Goal: Transaction & Acquisition: Book appointment/travel/reservation

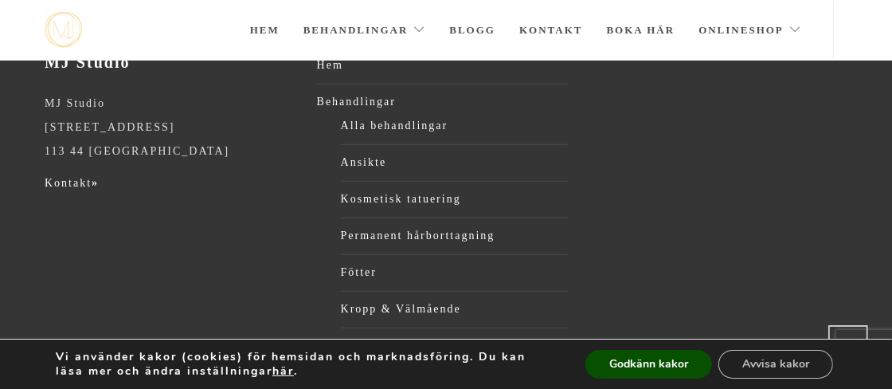
scroll to position [790, 0]
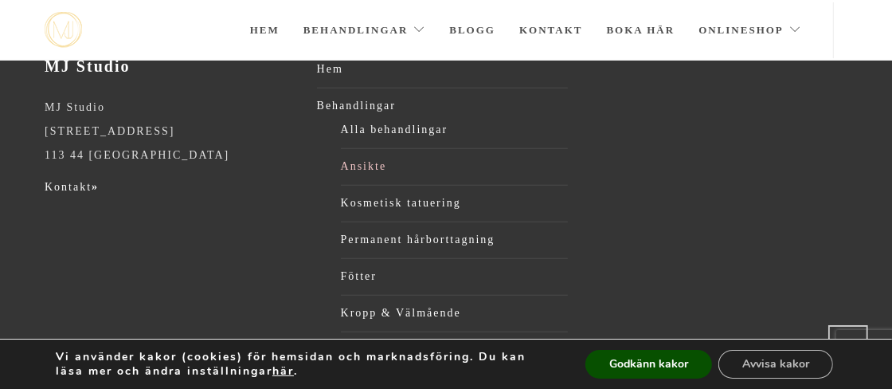
click at [374, 168] on link "Ansikte" at bounding box center [455, 167] width 228 height 24
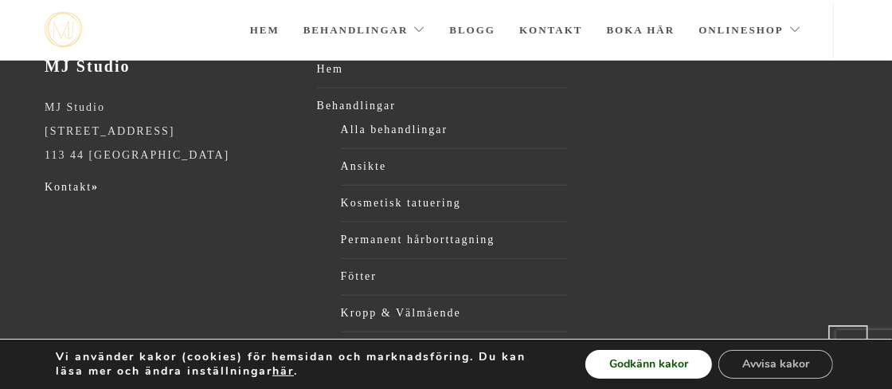
click at [673, 363] on button "Godkänn kakor" at bounding box center [649, 364] width 127 height 29
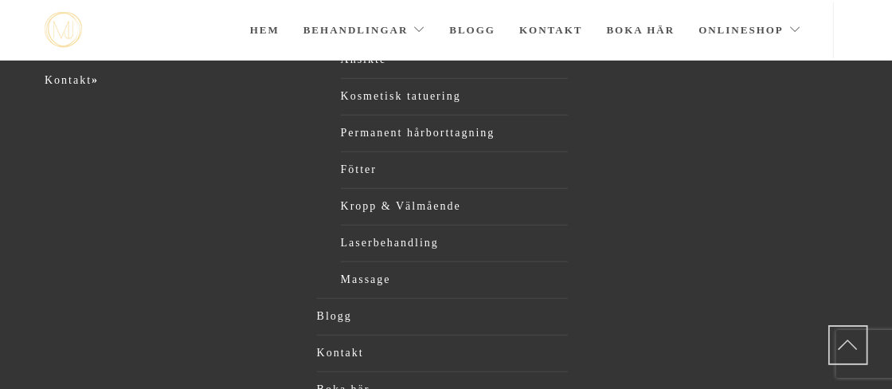
scroll to position [857, 0]
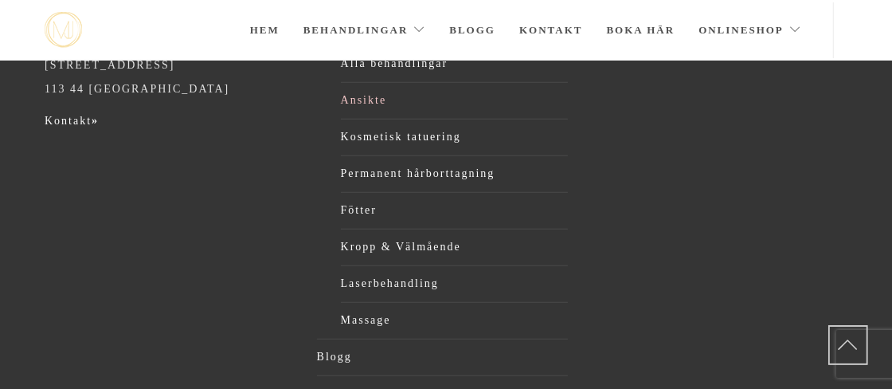
click at [366, 99] on link "Ansikte" at bounding box center [455, 100] width 228 height 24
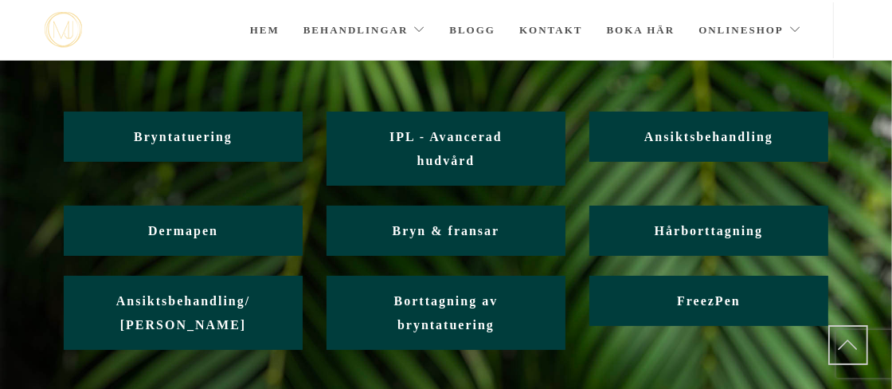
scroll to position [108, 0]
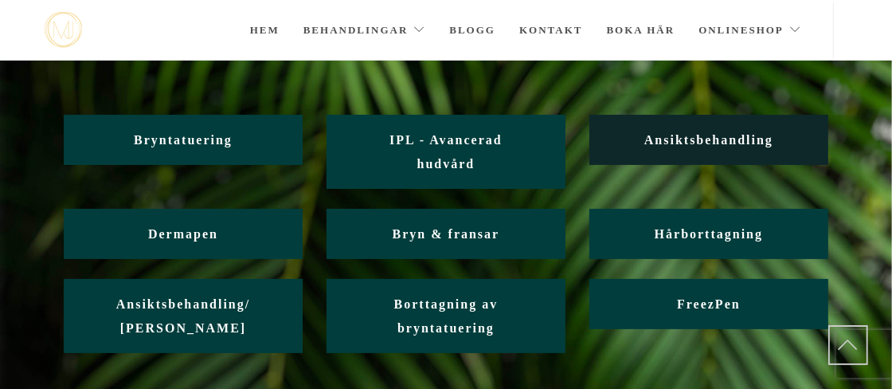
click at [708, 143] on span "Ansiktsbehandling" at bounding box center [709, 140] width 129 height 14
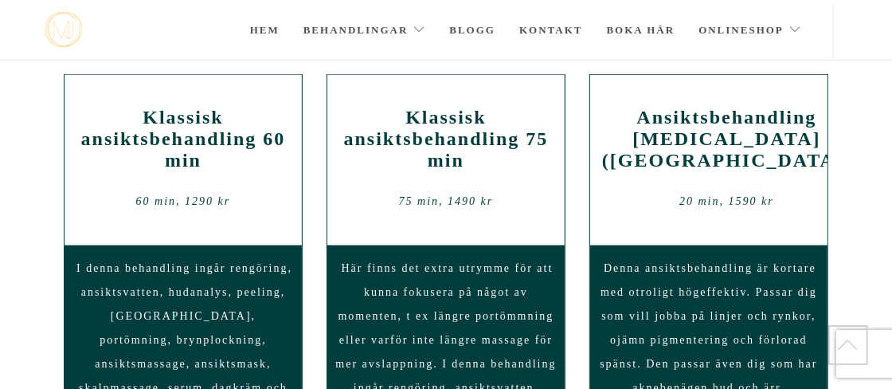
scroll to position [1328, 0]
